Goal: Information Seeking & Learning: Learn about a topic

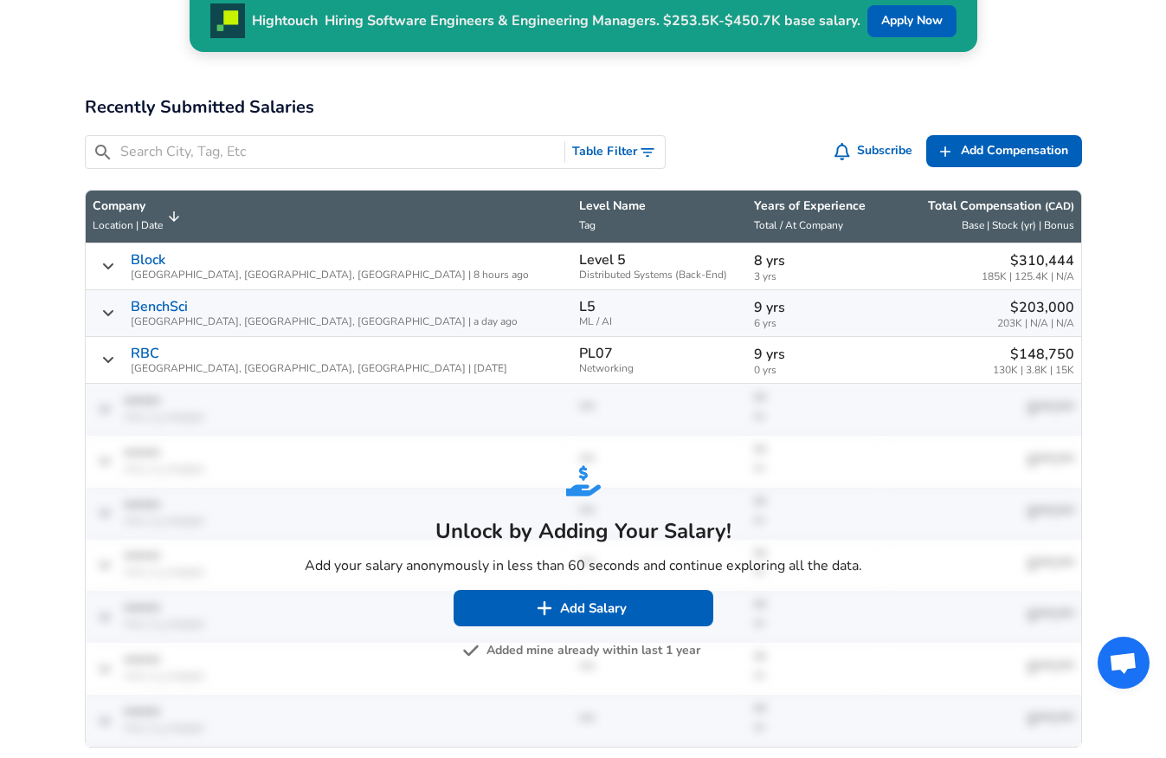
scroll to position [630, 0]
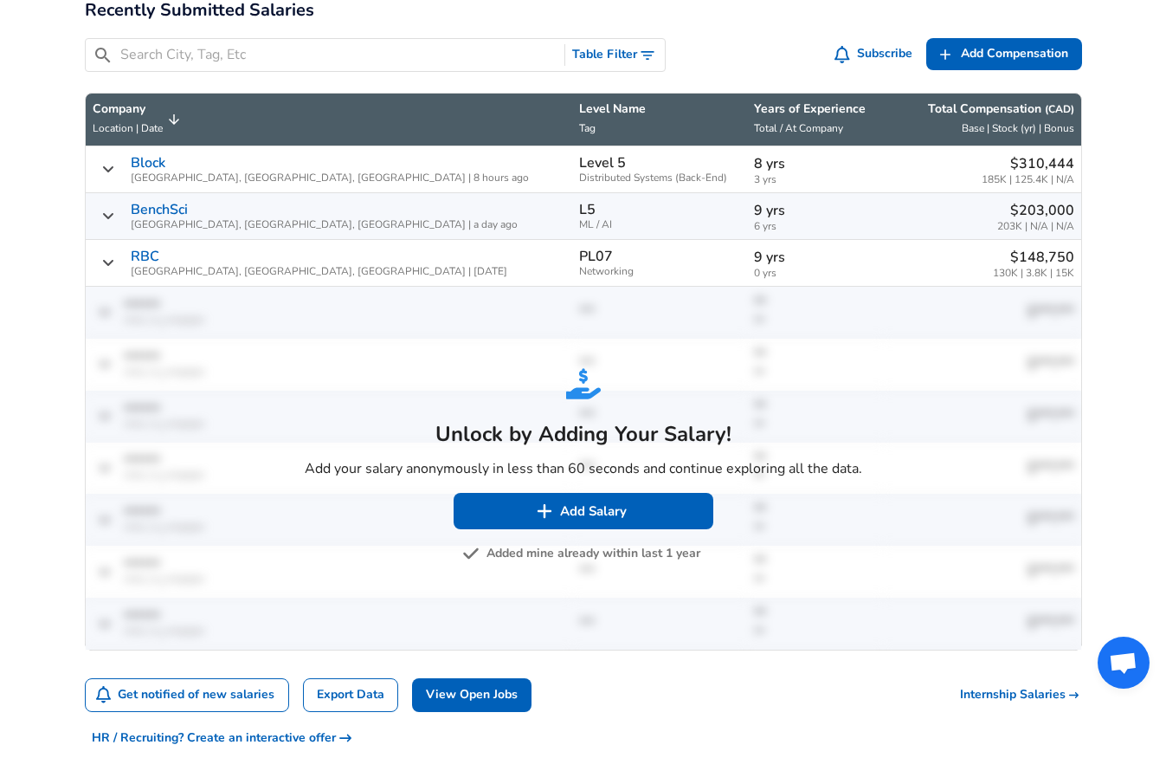
click at [599, 543] on button "Added mine already within last 1 year" at bounding box center [583, 554] width 235 height 22
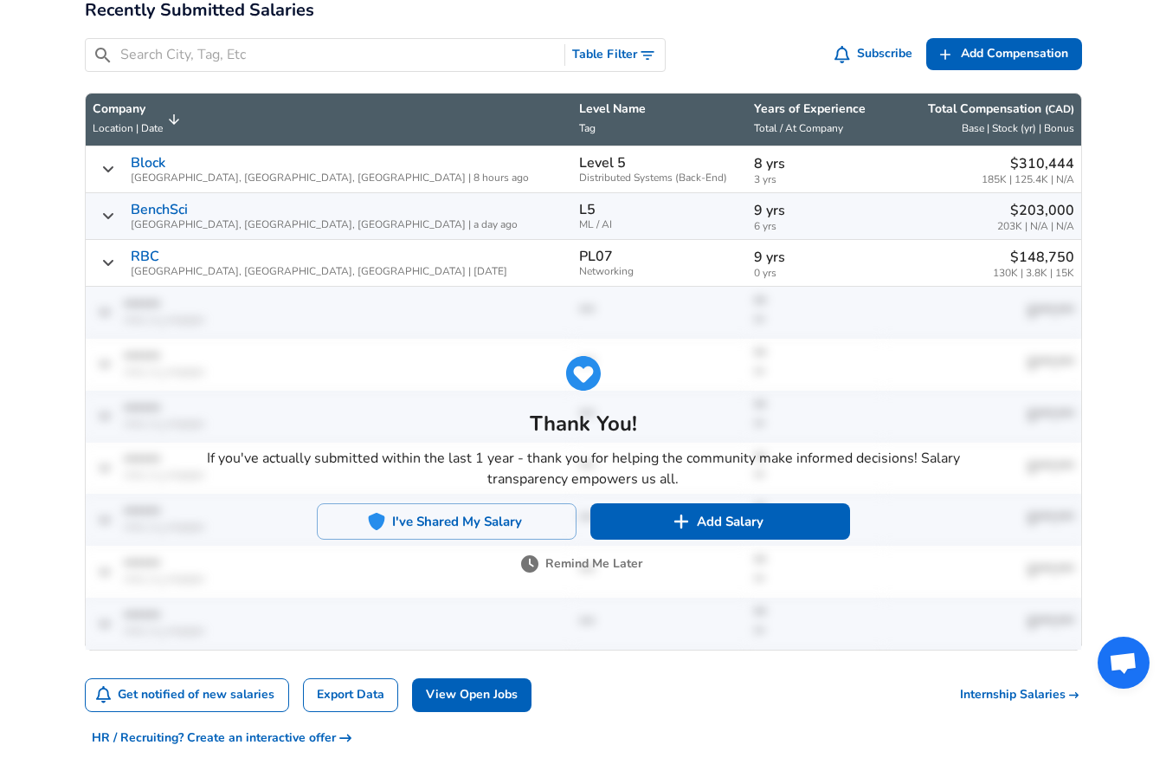
click at [602, 553] on button "Remind Me Later" at bounding box center [584, 564] width 118 height 22
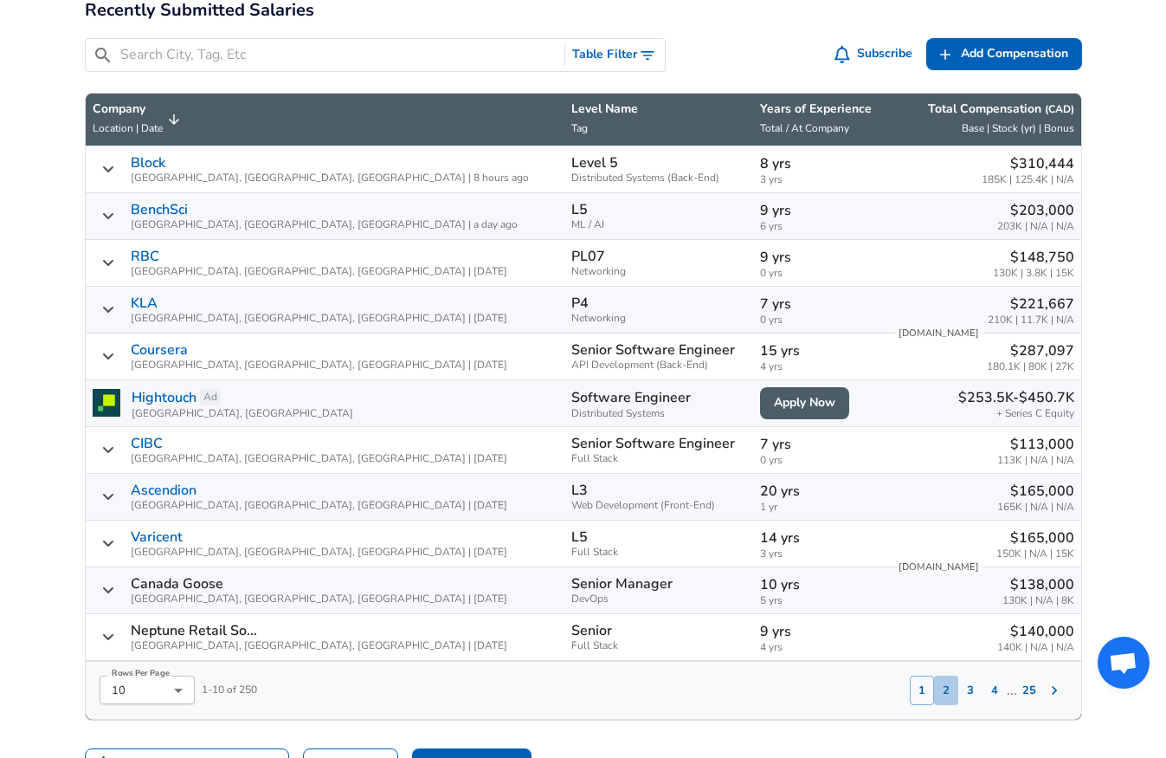
click at [950, 675] on button "2" at bounding box center [946, 689] width 24 height 29
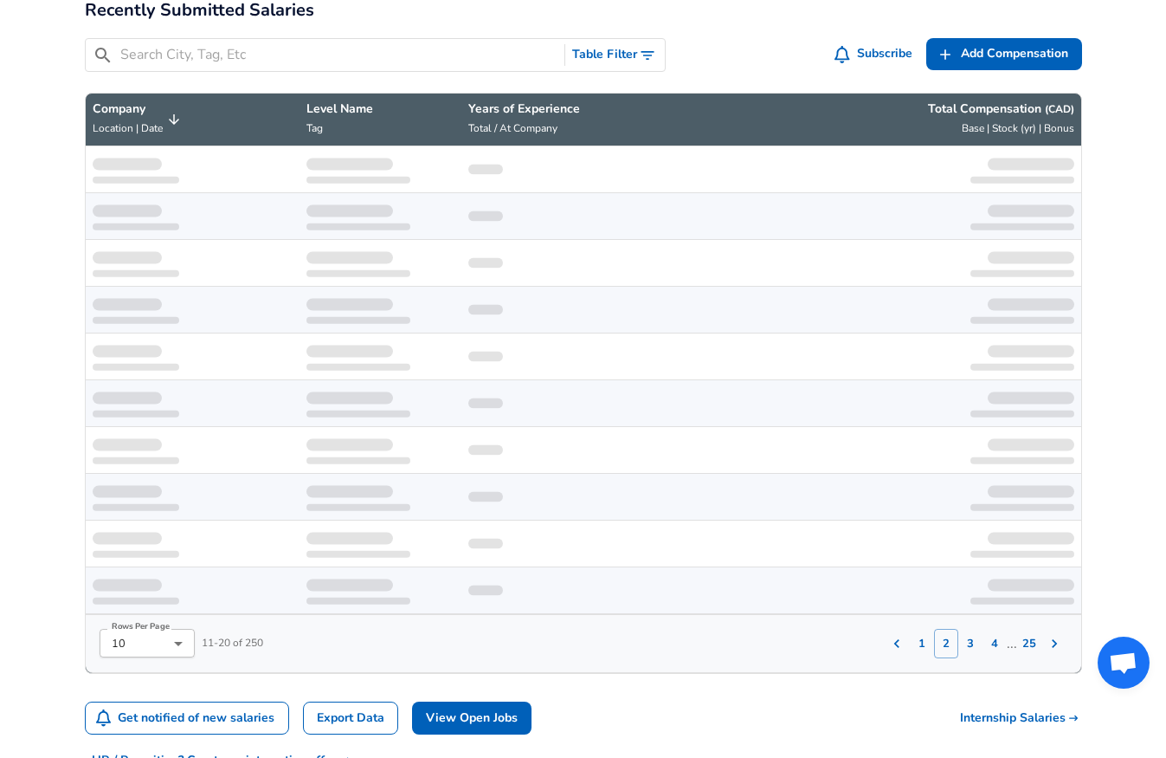
scroll to position [670, 0]
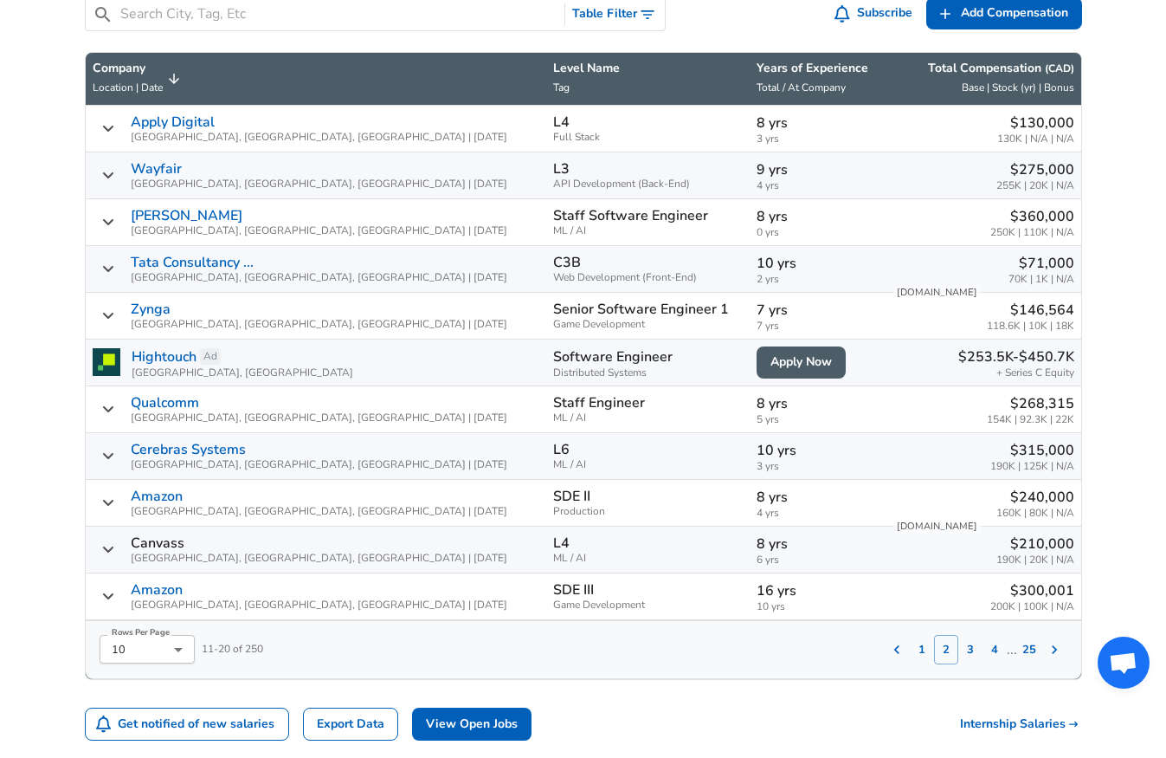
click at [975, 635] on button "3" at bounding box center [971, 649] width 24 height 29
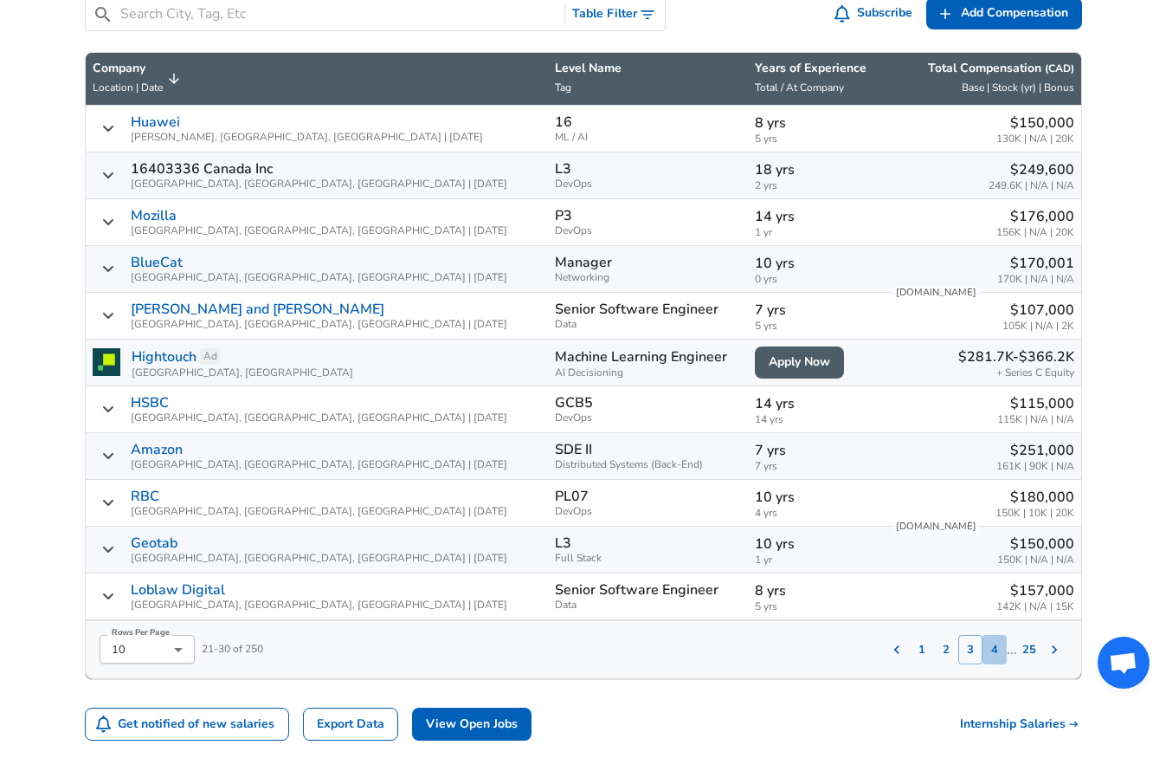
click at [996, 635] on button "4" at bounding box center [995, 649] width 24 height 29
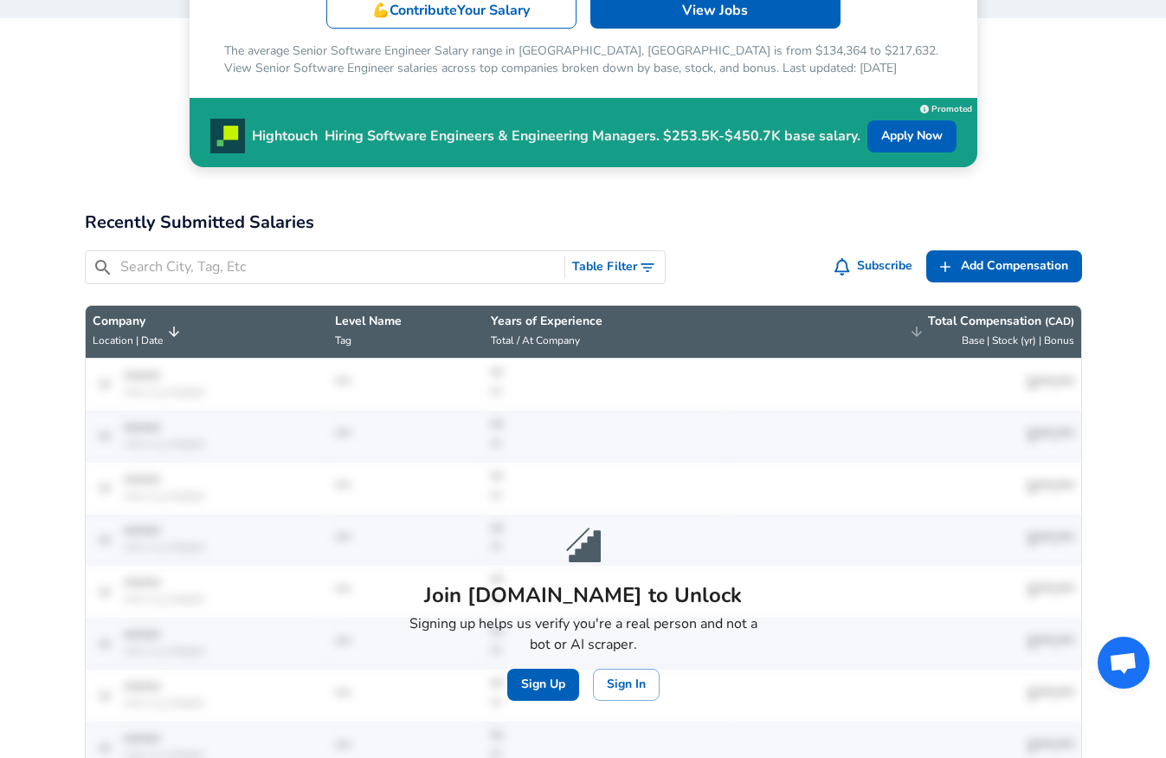
scroll to position [628, 0]
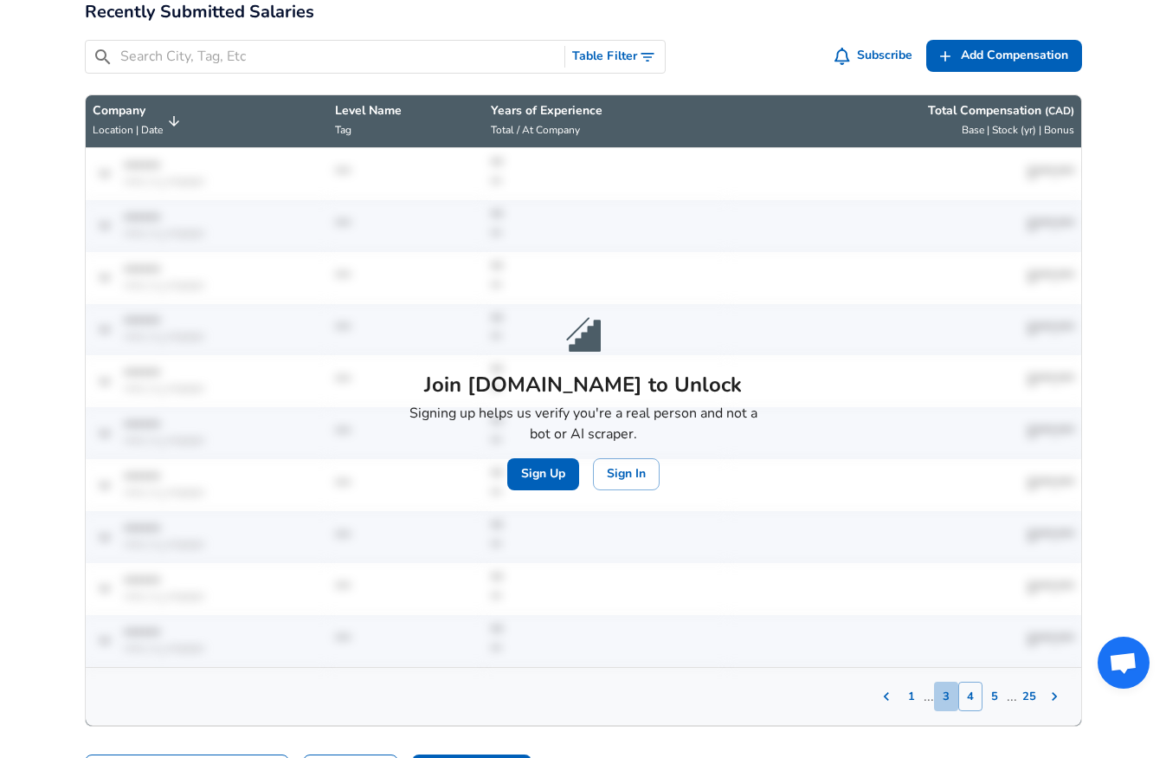
click at [948, 681] on button "3" at bounding box center [946, 695] width 24 height 29
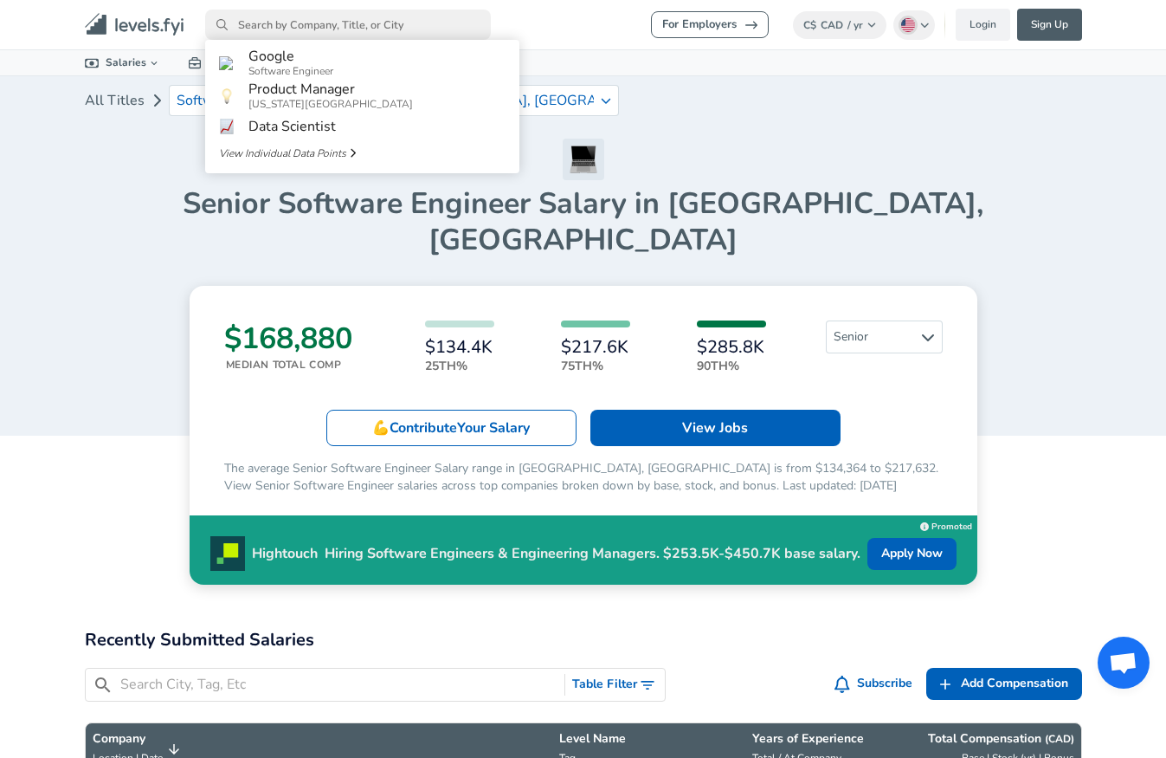
click at [303, 14] on input "primary" at bounding box center [348, 25] width 286 height 30
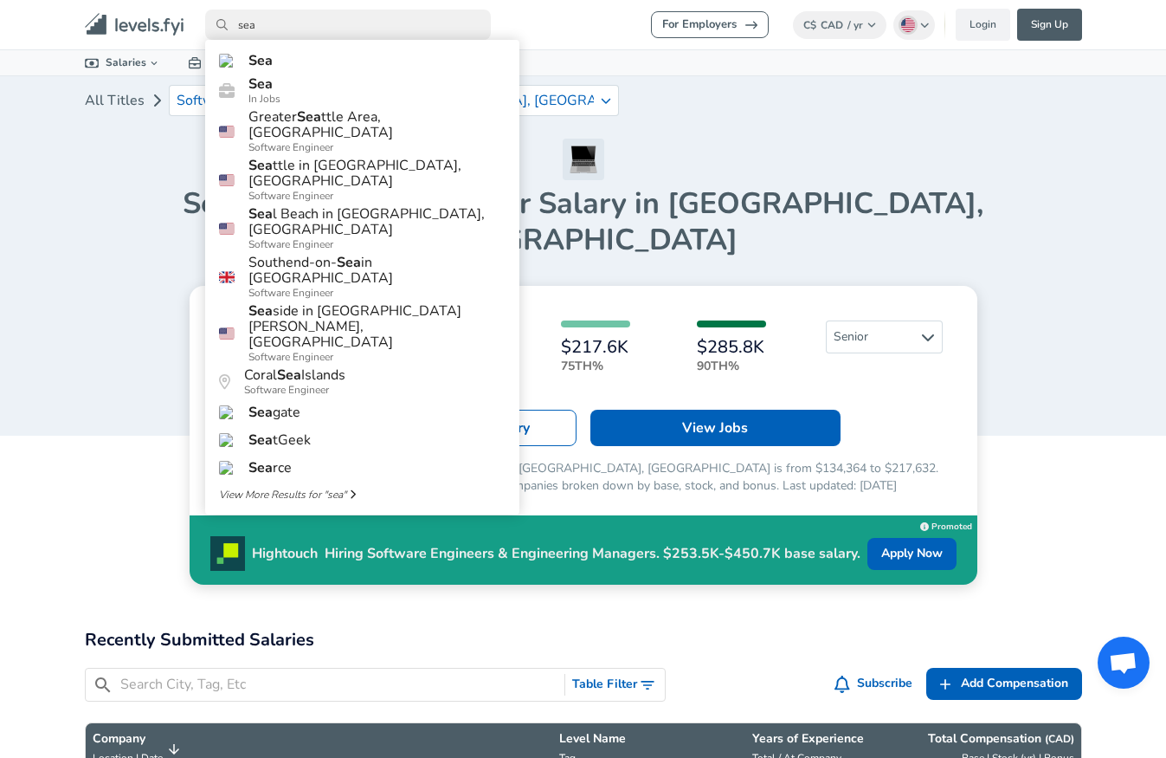
type input "sea"
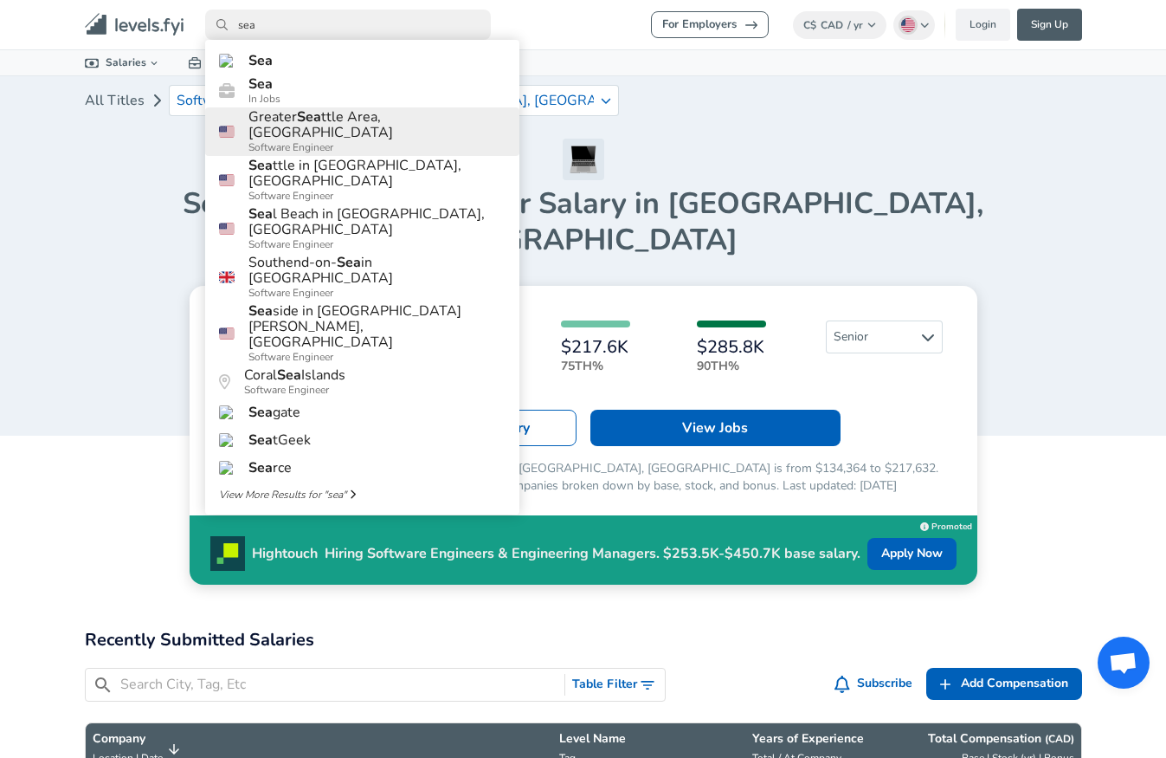
click at [362, 141] on link "Greater Sea ttle Area, [GEOGRAPHIC_DATA] Software Engineer" at bounding box center [362, 131] width 314 height 48
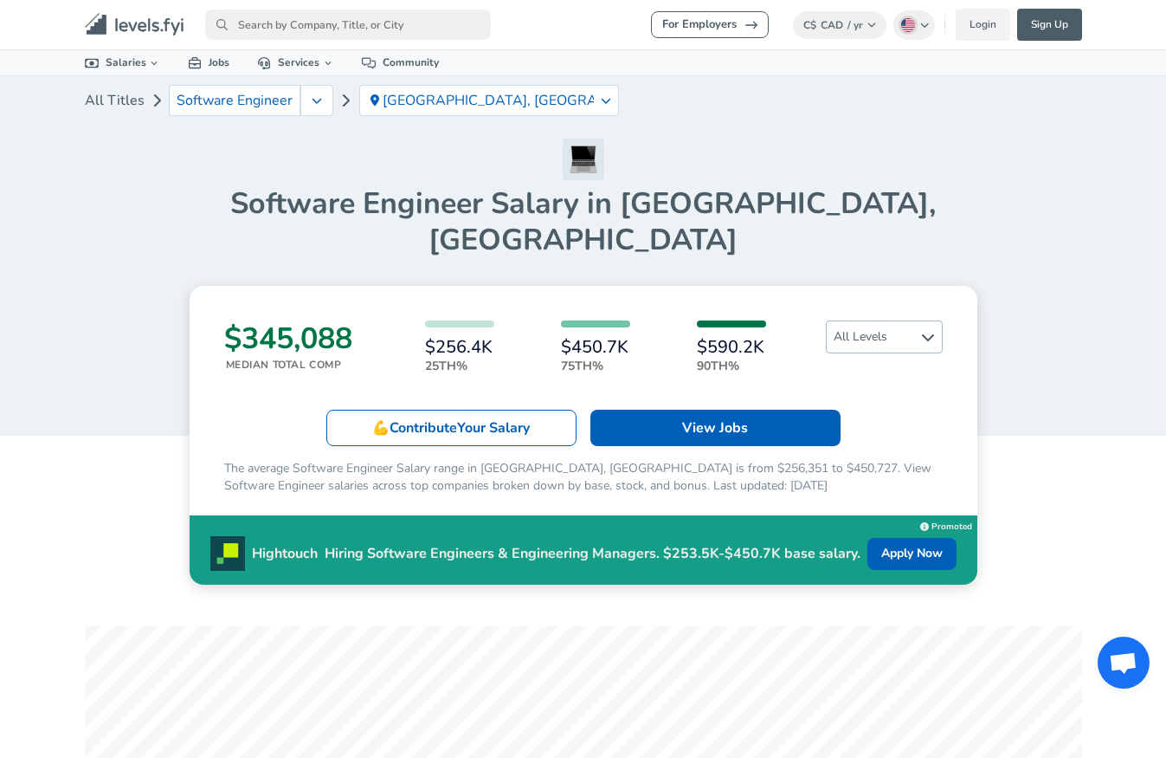
click at [883, 321] on span "All Levels" at bounding box center [884, 336] width 115 height 31
click at [868, 380] on link "Senior" at bounding box center [869, 382] width 117 height 21
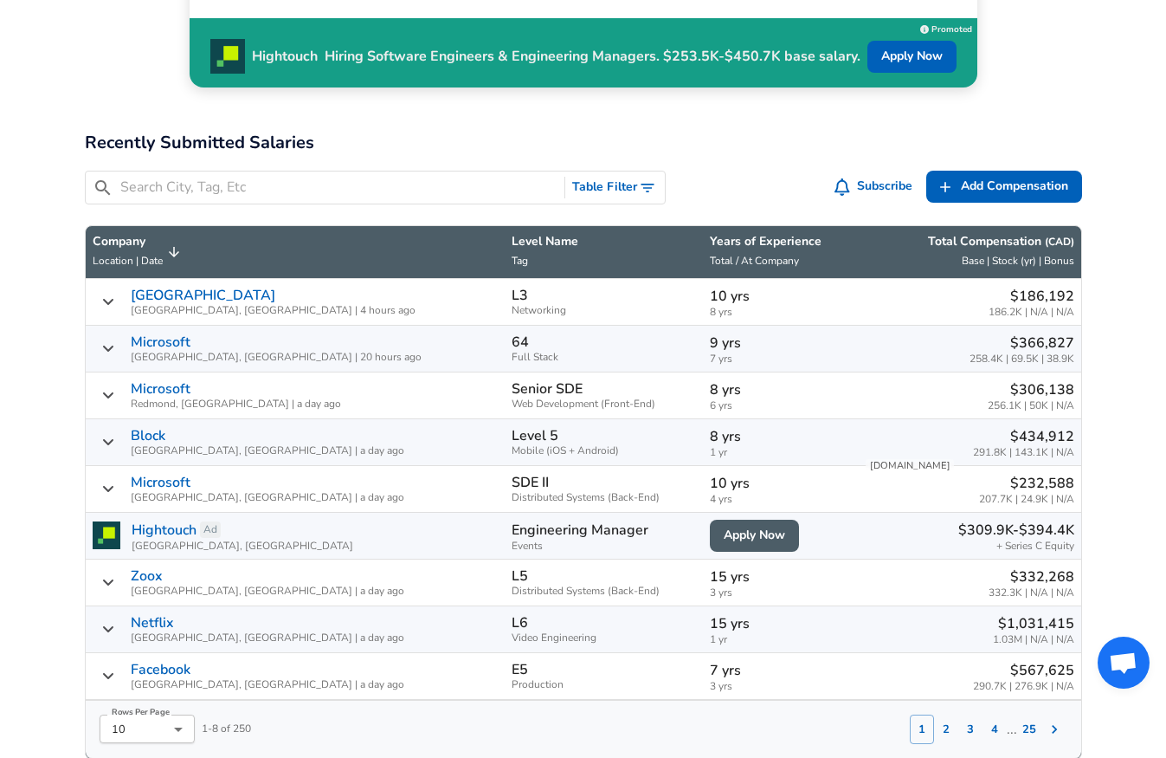
scroll to position [575, 0]
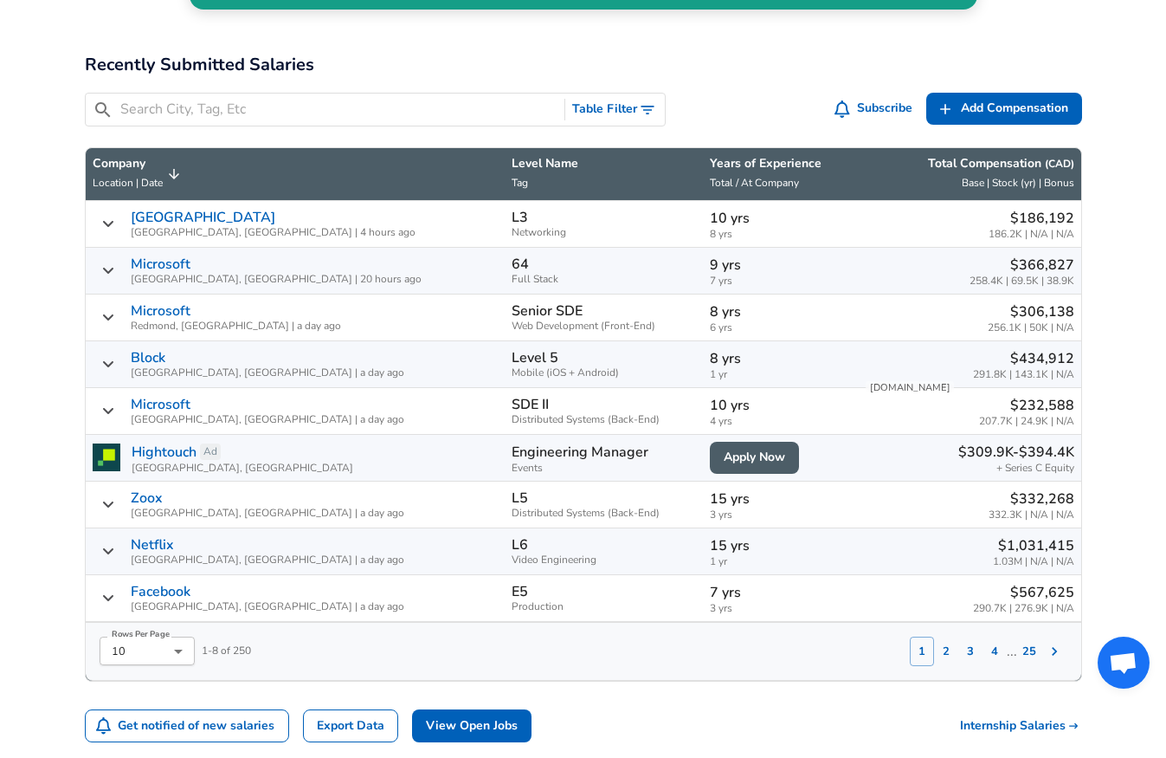
click at [940, 636] on button "2" at bounding box center [946, 650] width 24 height 29
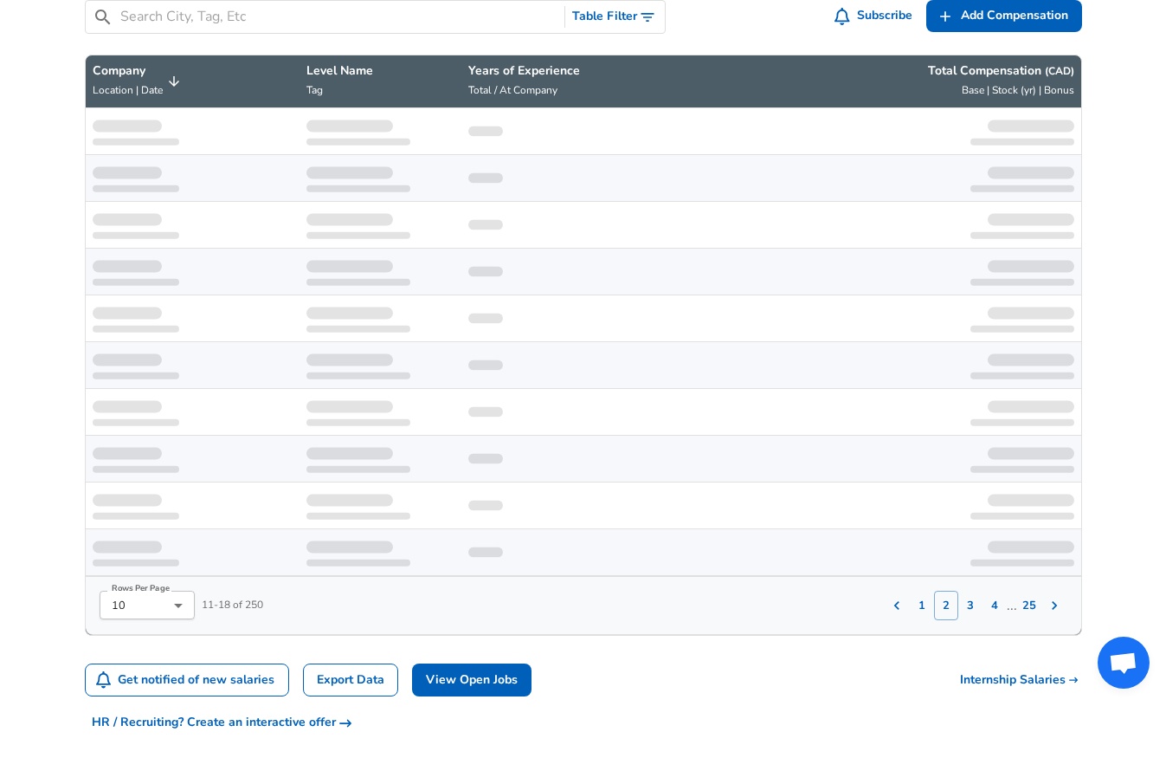
scroll to position [670, 0]
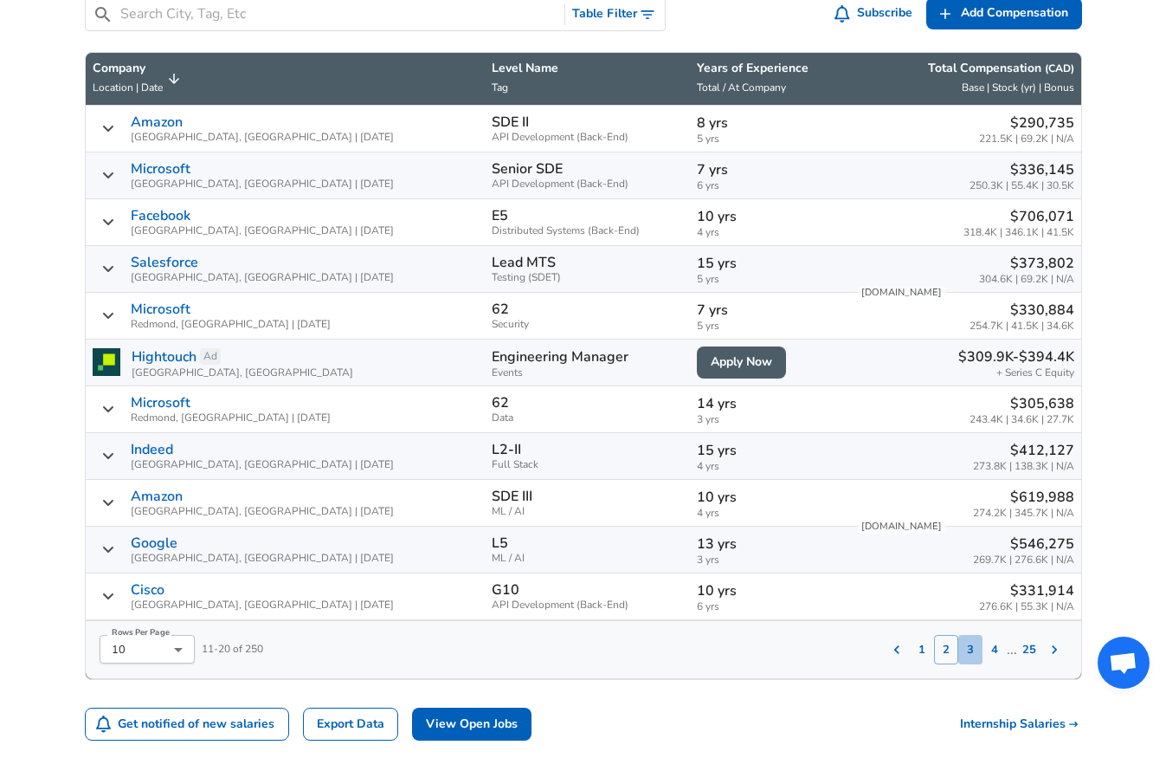
click at [974, 635] on button "3" at bounding box center [971, 649] width 24 height 29
